Goal: Use online tool/utility: Utilize a website feature to perform a specific function

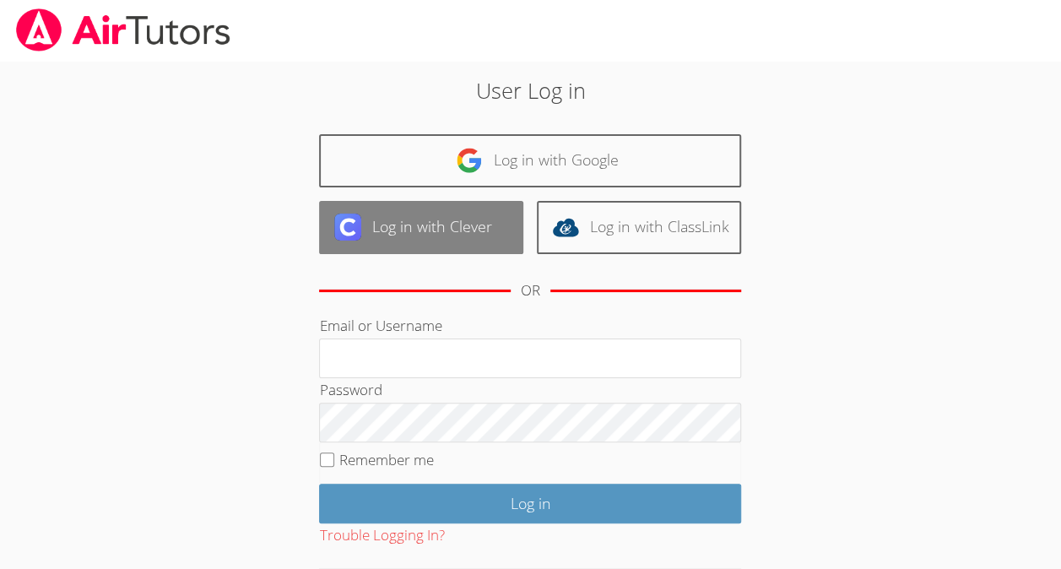
click at [443, 217] on link "Log in with Clever" at bounding box center [421, 227] width 204 height 53
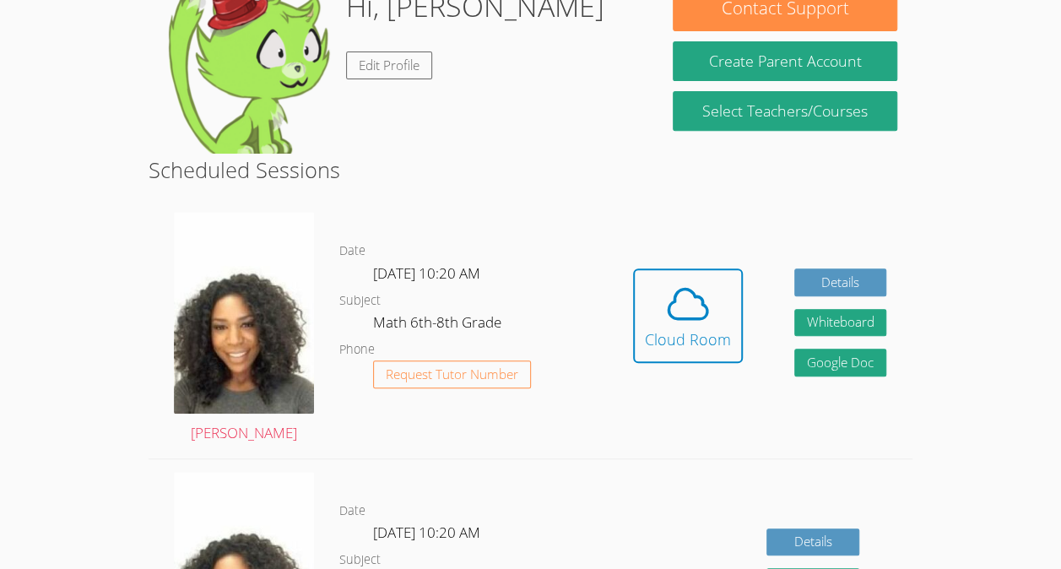
scroll to position [290, 0]
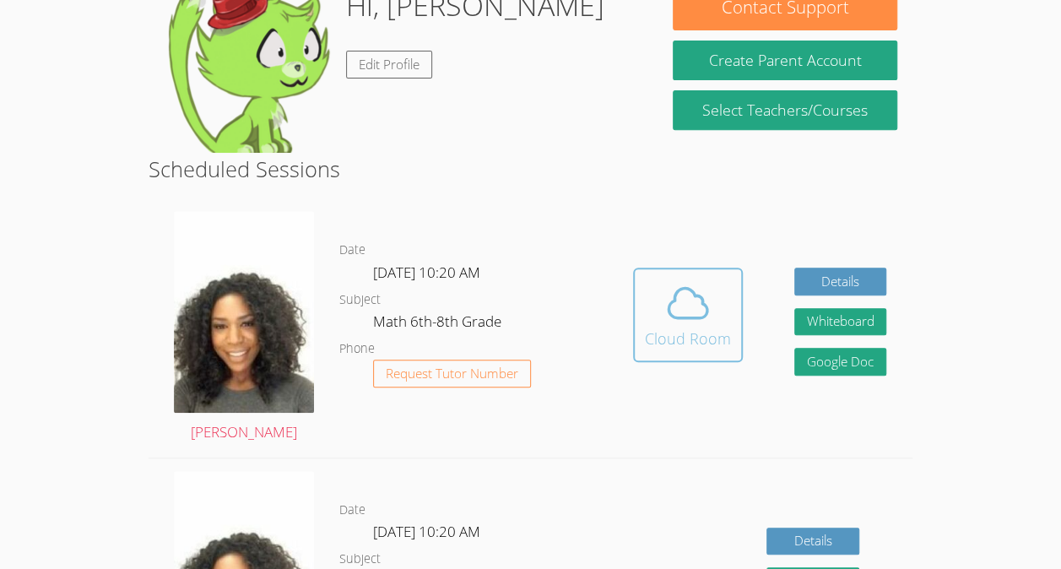
click at [709, 329] on div "Cloud Room" at bounding box center [688, 339] width 86 height 24
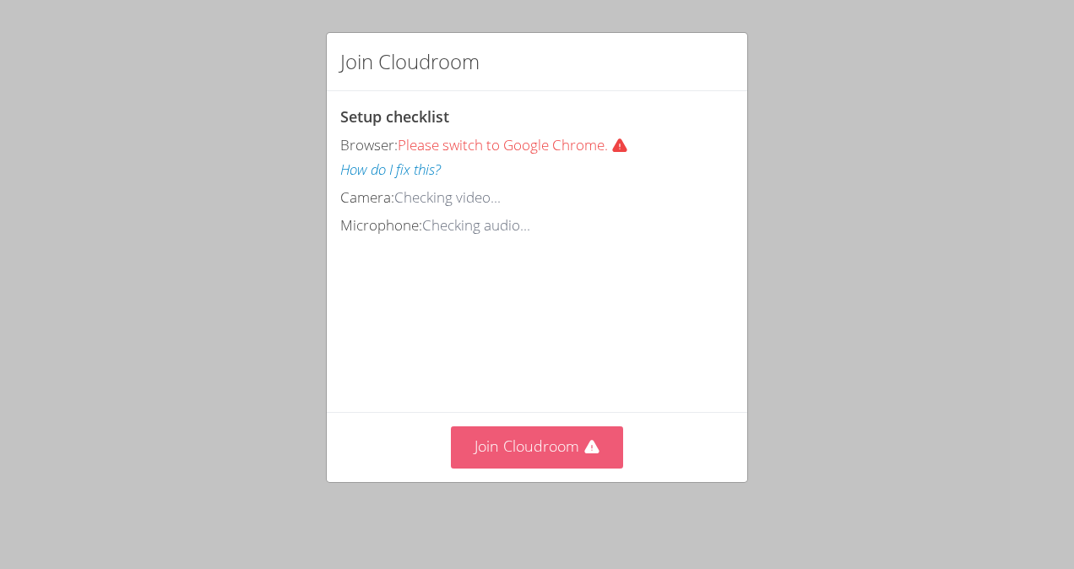
click at [584, 452] on icon at bounding box center [591, 447] width 14 height 14
